Goal: Task Accomplishment & Management: Complete application form

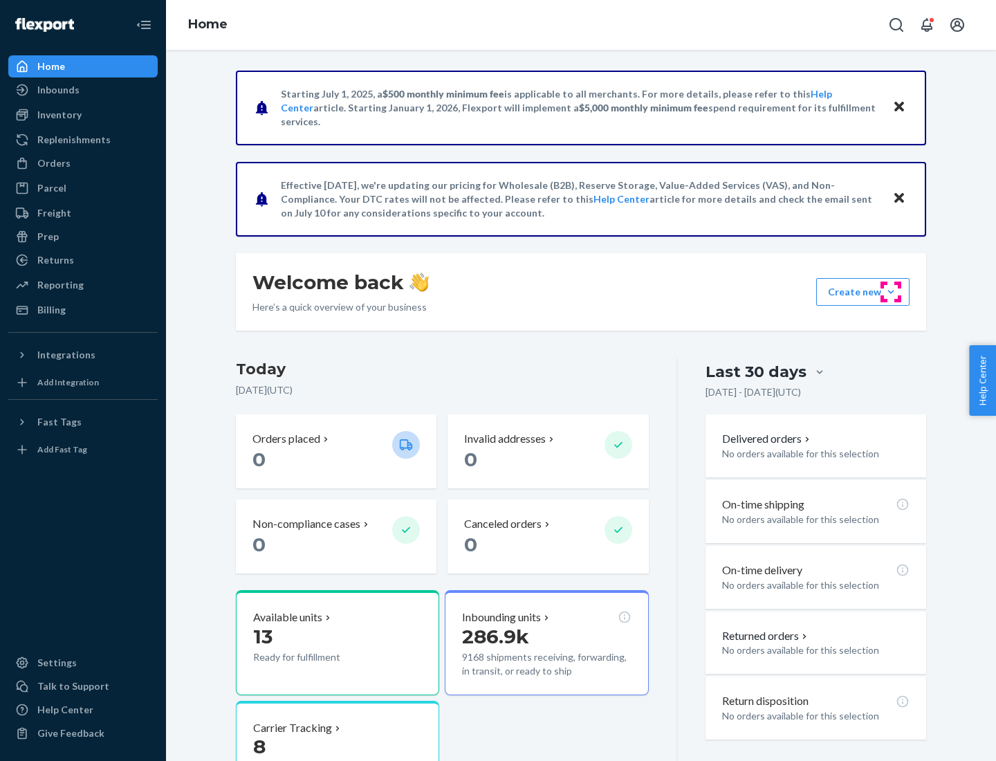
click at [891, 292] on button "Create new Create new inbound Create new order Create new product" at bounding box center [862, 292] width 93 height 28
click at [83, 90] on div "Inbounds" at bounding box center [83, 89] width 147 height 19
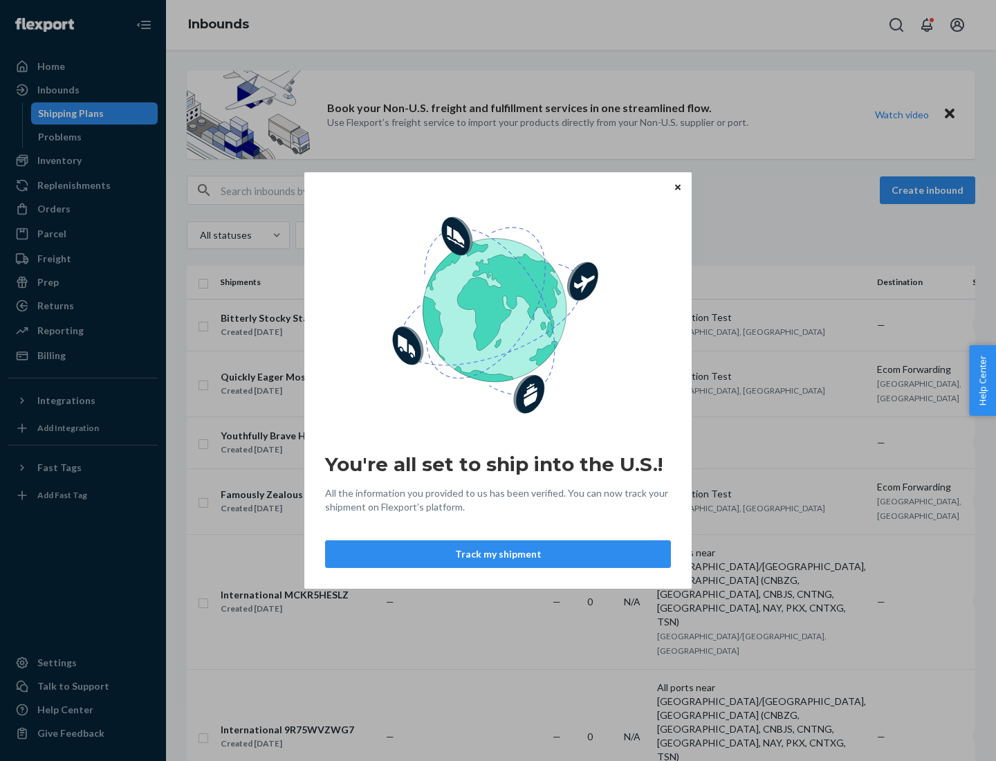
click at [498, 554] on button "Track my shipment" at bounding box center [498, 554] width 346 height 28
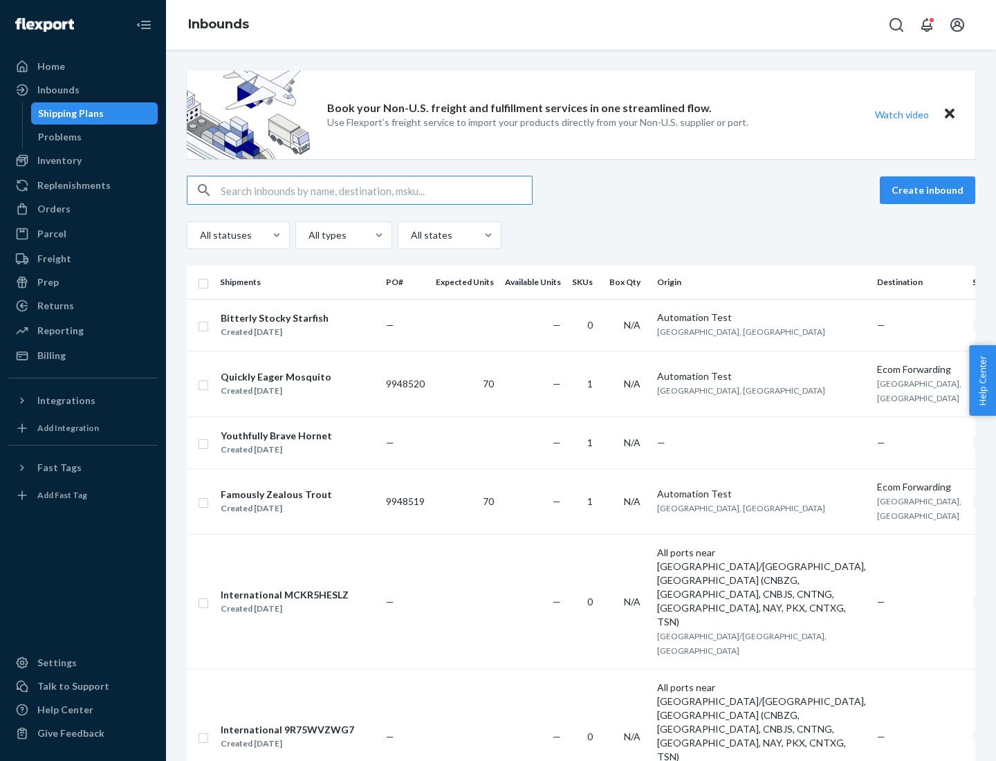
click at [929, 190] on button "Create inbound" at bounding box center [927, 190] width 95 height 28
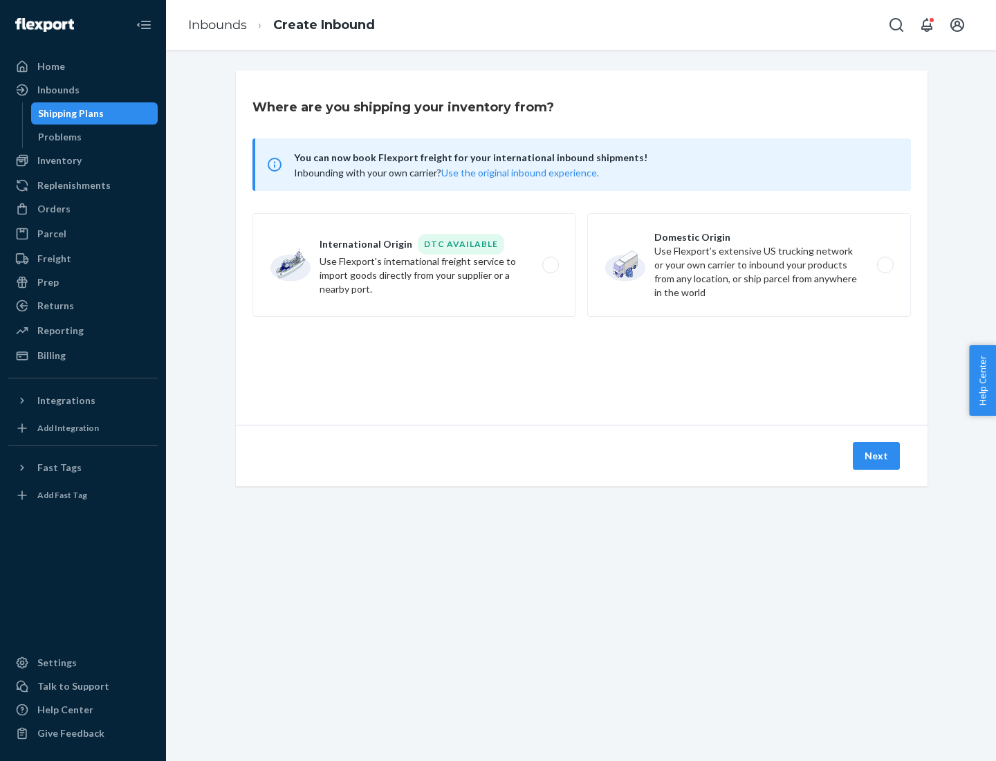
click at [414, 265] on label "International Origin DTC Available Use Flexport's international freight service…" at bounding box center [414, 265] width 324 height 104
click at [550, 265] on input "International Origin DTC Available Use Flexport's international freight service…" at bounding box center [554, 265] width 9 height 9
radio input "true"
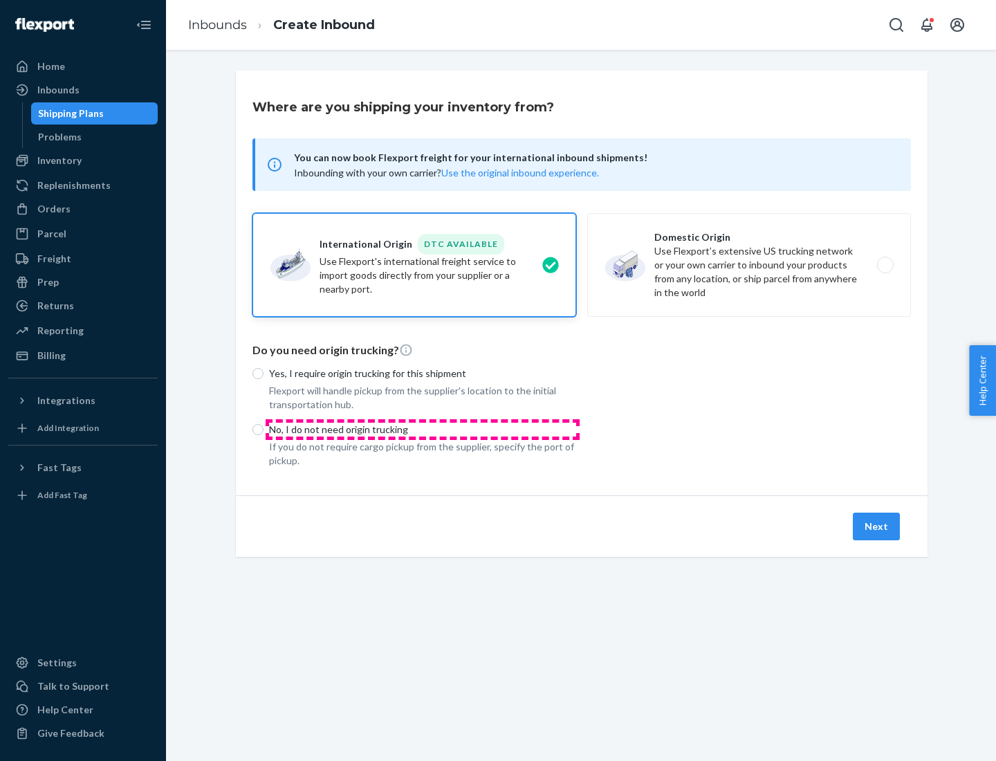
click at [422, 429] on p "No, I do not need origin trucking" at bounding box center [422, 429] width 307 height 14
click at [263, 429] on input "No, I do not need origin trucking" at bounding box center [257, 429] width 11 height 11
radio input "true"
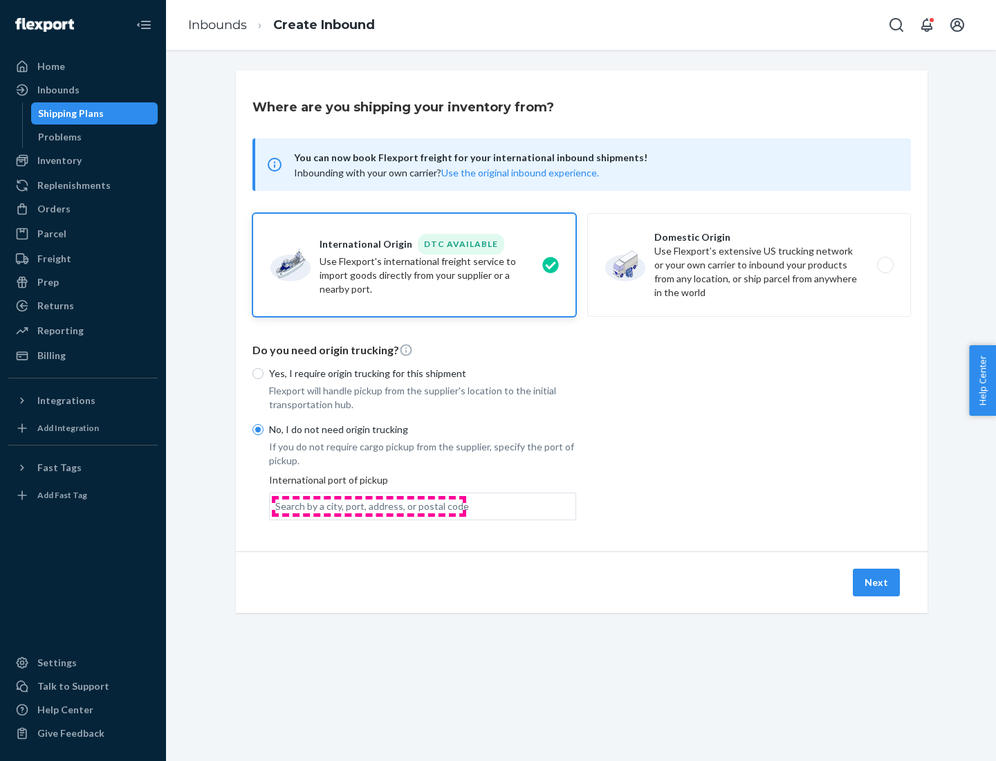
click at [369, 505] on div "Search by a city, port, address, or postal code" at bounding box center [372, 506] width 194 height 14
click at [277, 505] on input "Search by a city, port, address, or postal code" at bounding box center [275, 506] width 1 height 14
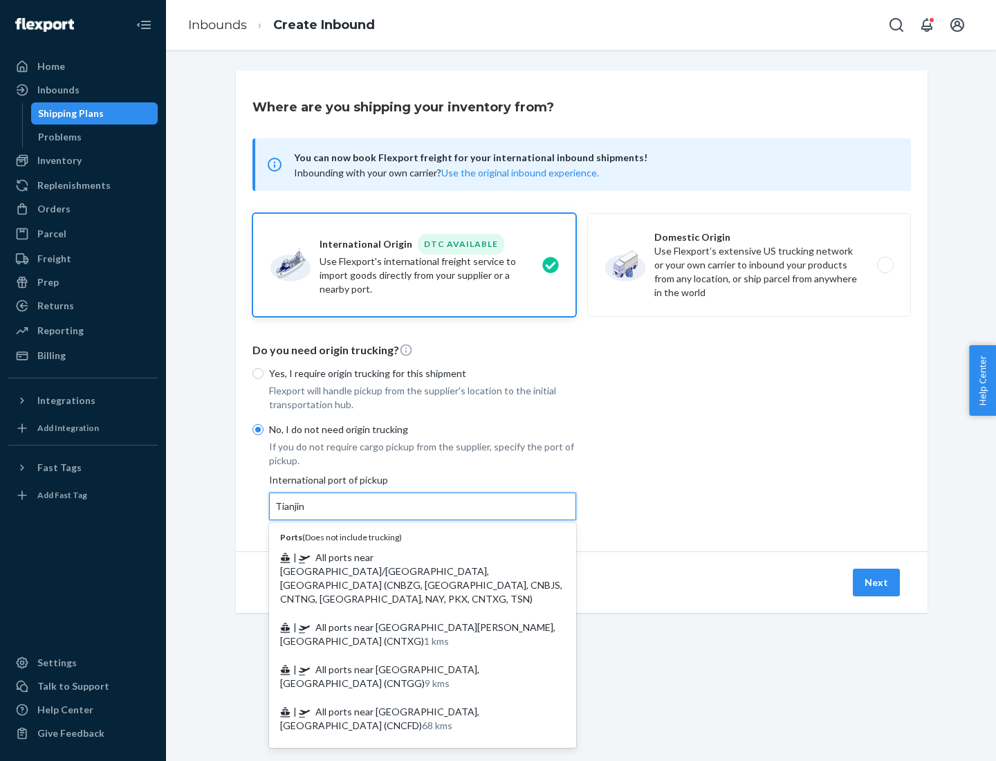
click at [409, 557] on span "| All ports near [GEOGRAPHIC_DATA]/[GEOGRAPHIC_DATA], [GEOGRAPHIC_DATA] (CNBZG,…" at bounding box center [421, 577] width 282 height 53
click at [306, 513] on input "Tianjin" at bounding box center [290, 506] width 30 height 14
type input "All ports near [GEOGRAPHIC_DATA]/[GEOGRAPHIC_DATA], [GEOGRAPHIC_DATA] (CNBZG, […"
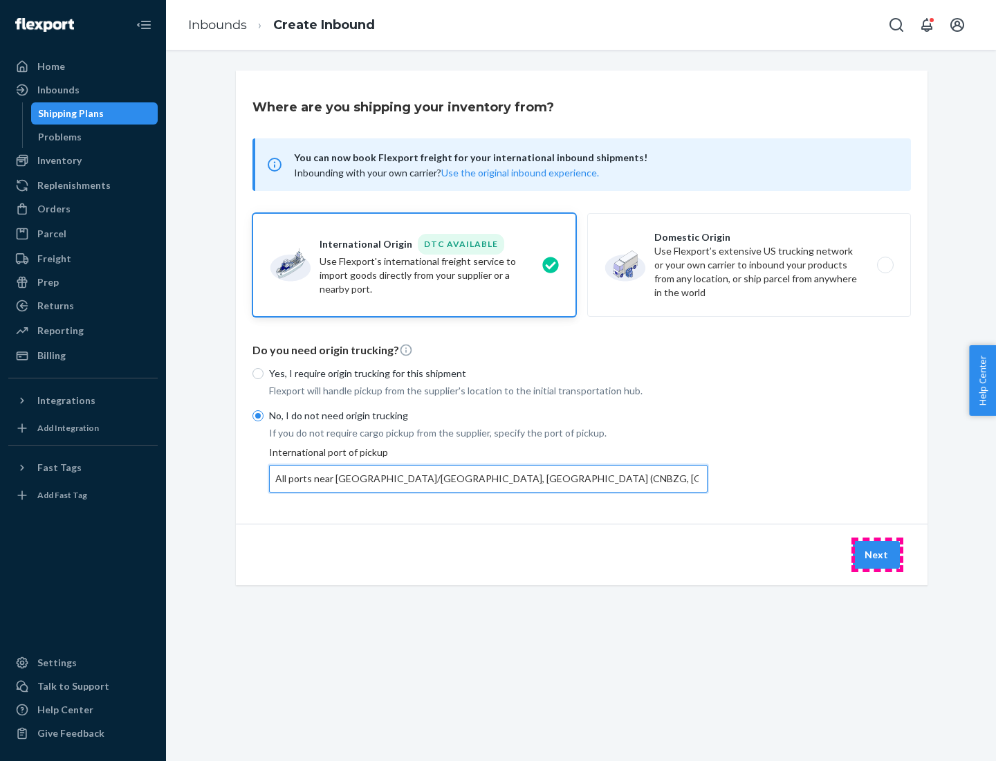
click at [877, 554] on button "Next" at bounding box center [876, 555] width 47 height 28
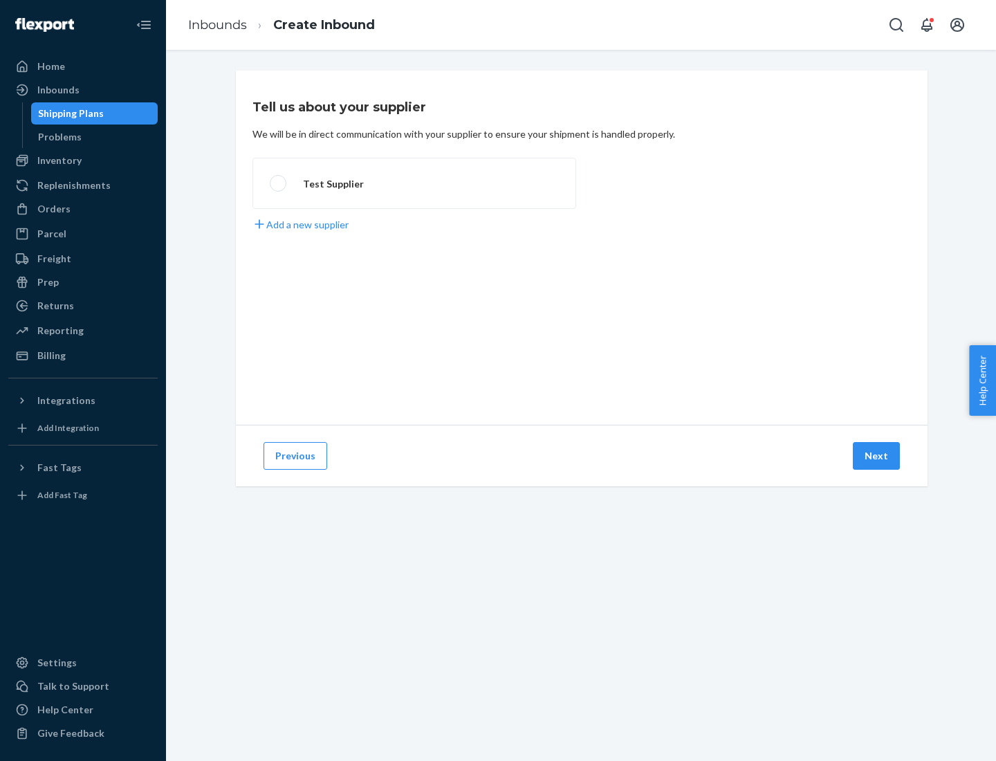
click at [414, 183] on label "Test Supplier" at bounding box center [414, 183] width 324 height 51
click at [279, 183] on input "Test Supplier" at bounding box center [274, 183] width 9 height 9
radio input "true"
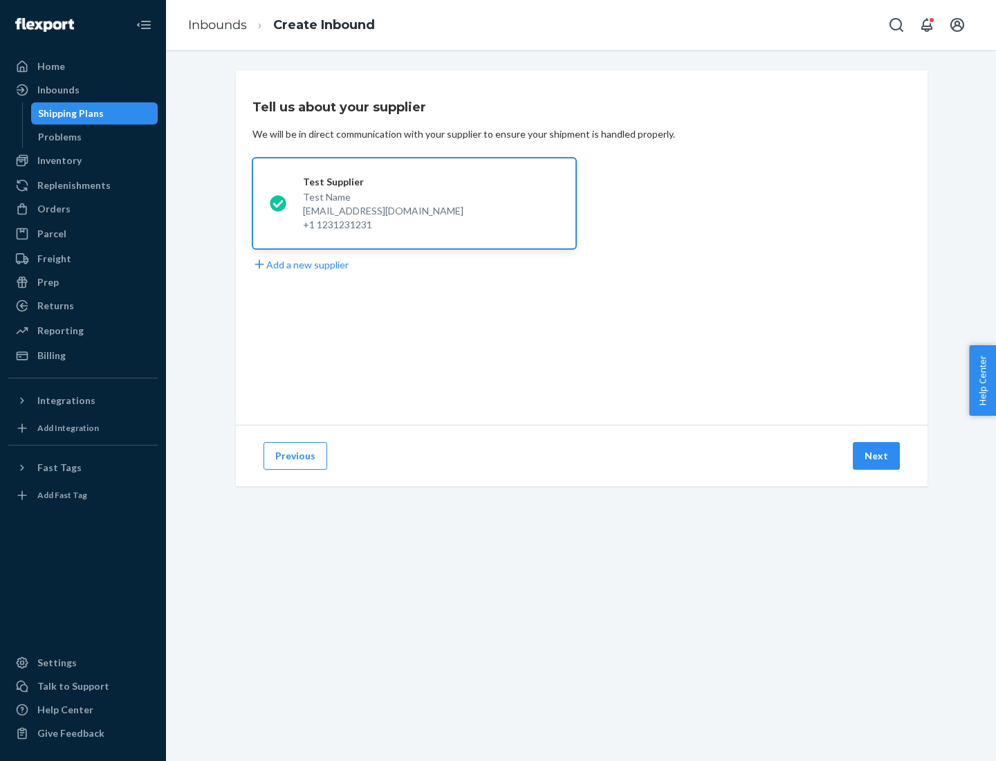
click at [877, 456] on button "Next" at bounding box center [876, 456] width 47 height 28
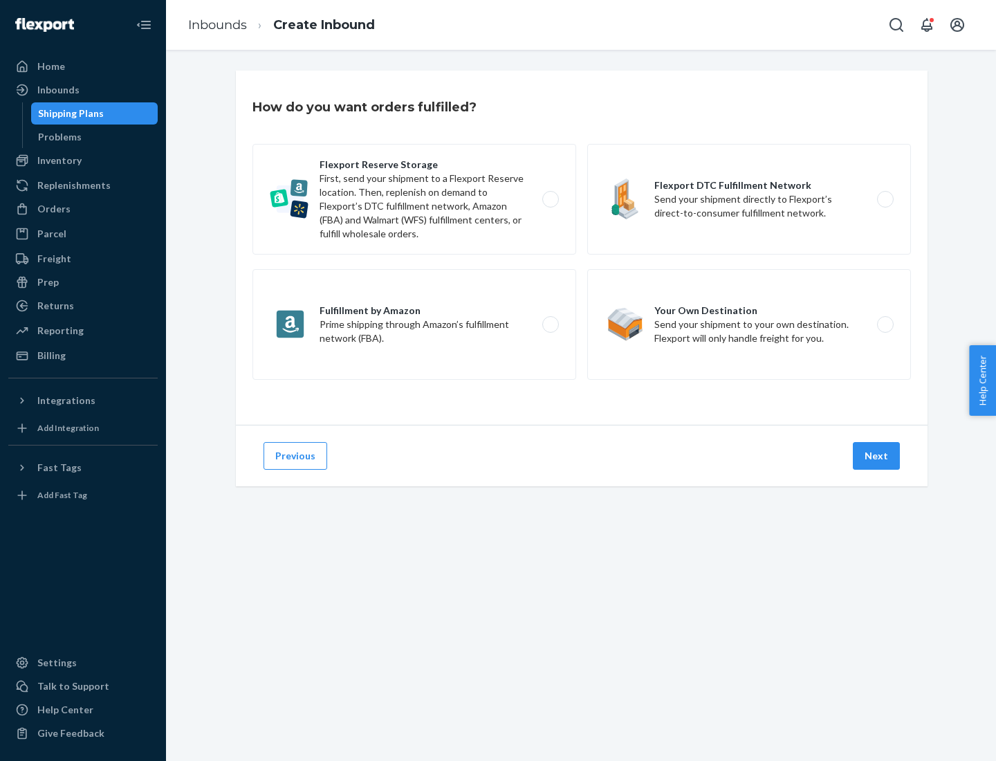
click at [582, 248] on div "Flexport Reserve Storage First, send your shipment to a Flexport Reserve locati…" at bounding box center [581, 263] width 658 height 239
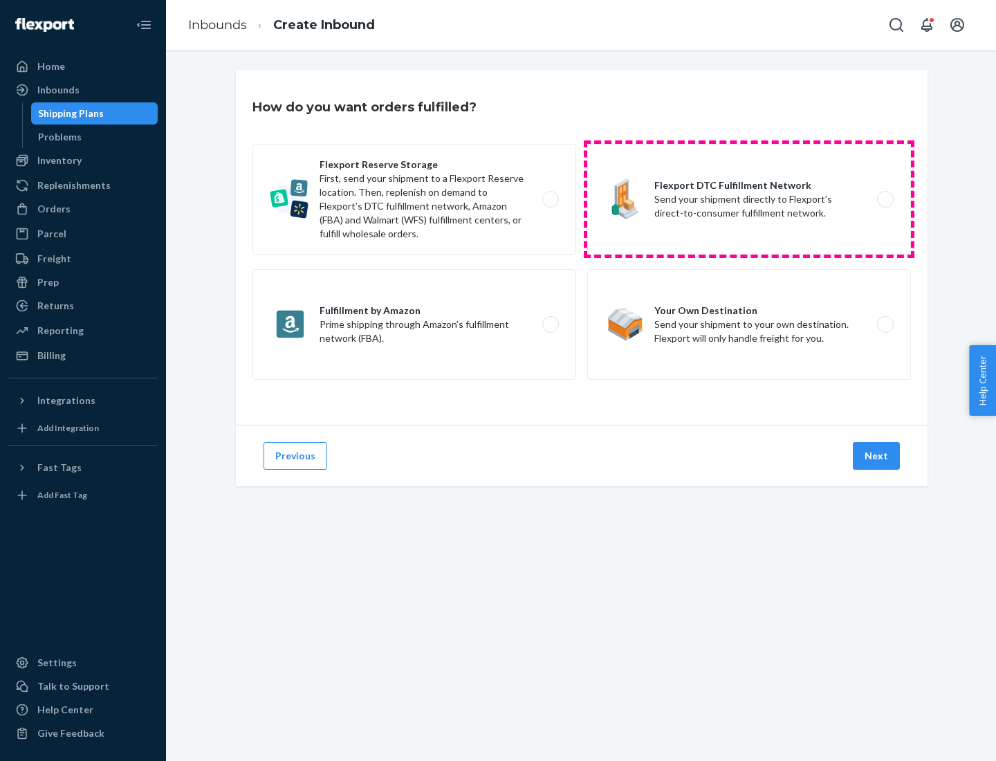
click at [749, 199] on label "Flexport DTC Fulfillment Network Send your shipment directly to Flexport’s dire…" at bounding box center [749, 199] width 324 height 111
click at [884, 199] on input "Flexport DTC Fulfillment Network Send your shipment directly to Flexport’s dire…" at bounding box center [888, 199] width 9 height 9
radio input "true"
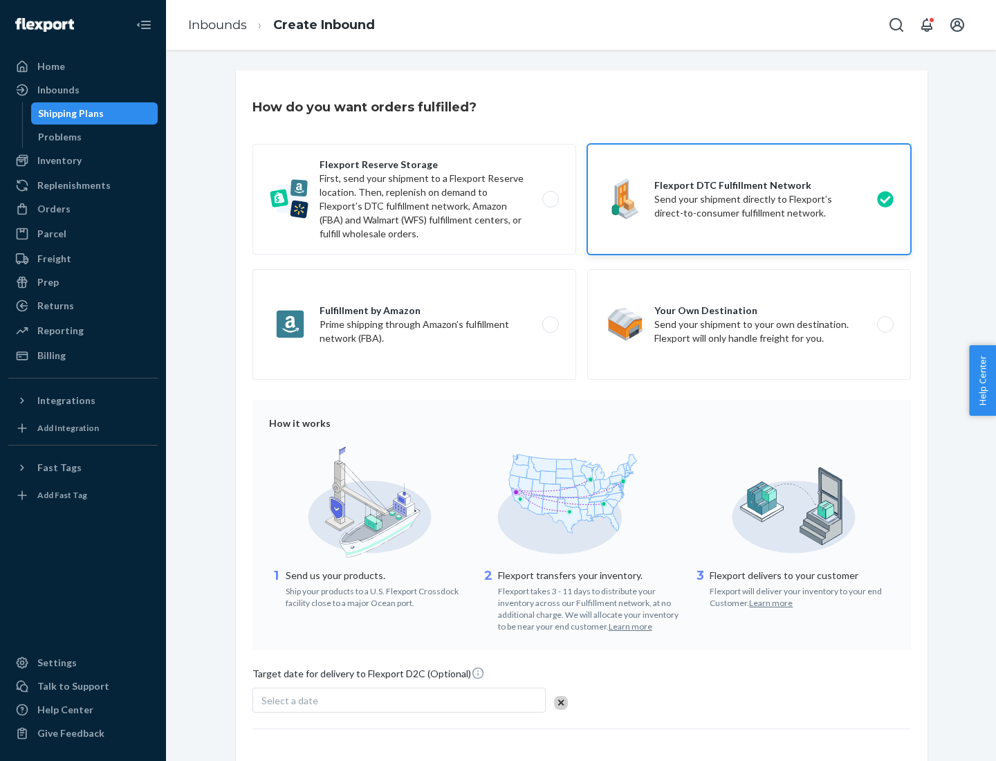
scroll to position [102, 0]
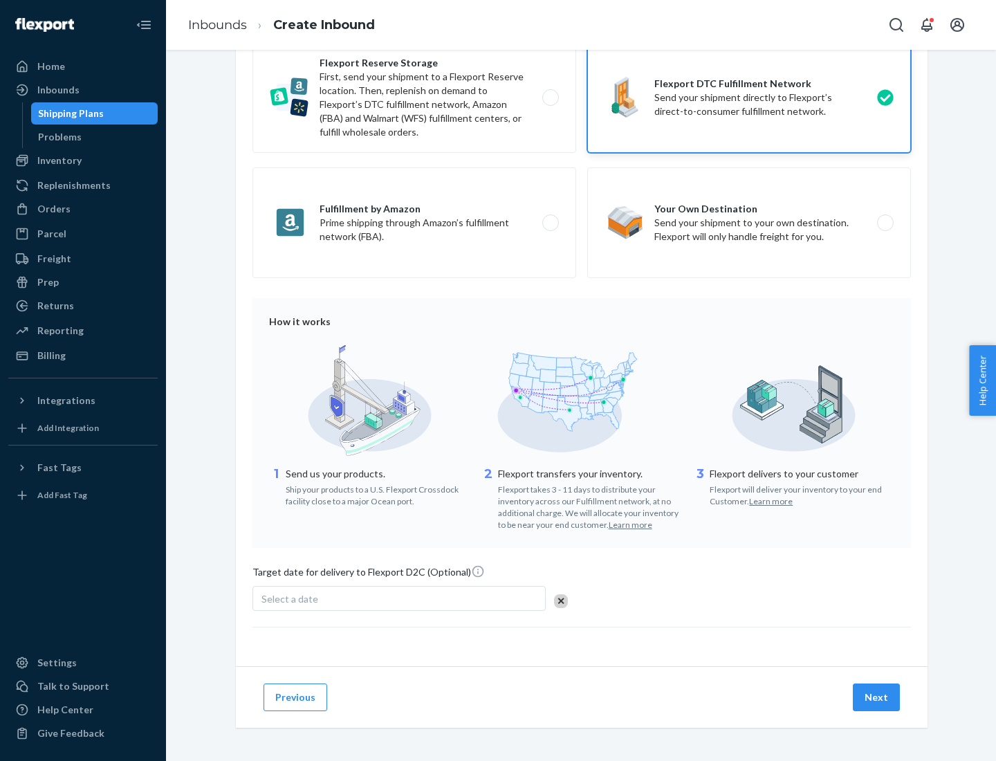
click at [877, 696] on button "Next" at bounding box center [876, 697] width 47 height 28
